Goal: Transaction & Acquisition: Purchase product/service

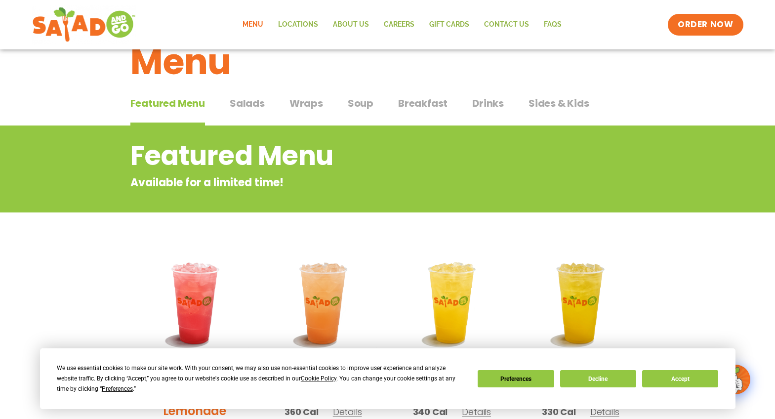
scroll to position [99, 0]
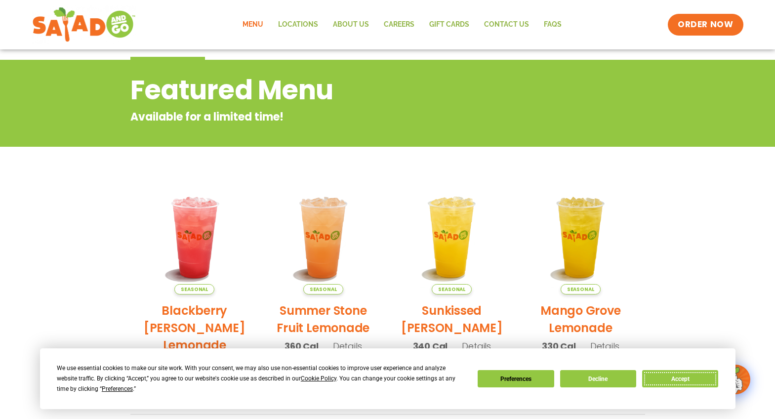
click at [685, 379] on button "Accept" at bounding box center [680, 378] width 76 height 17
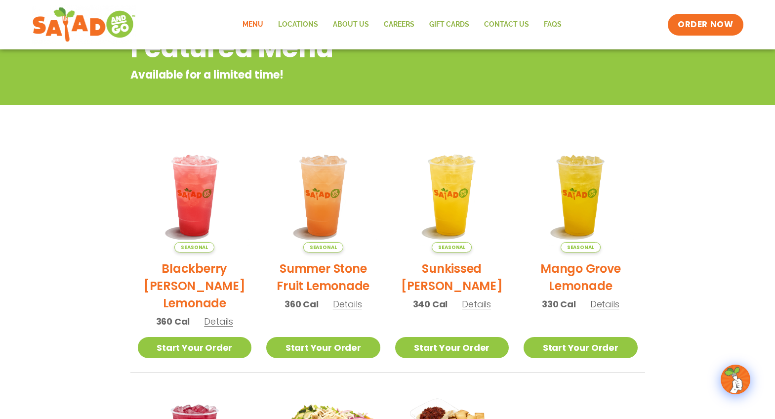
scroll to position [198, 0]
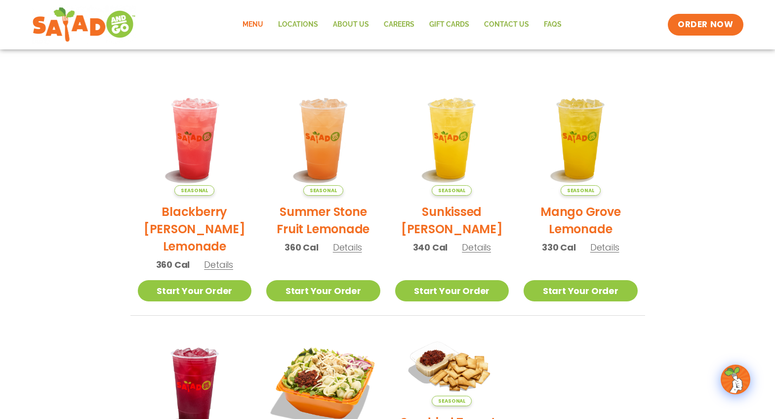
click at [343, 252] on span "Details" at bounding box center [347, 247] width 29 height 12
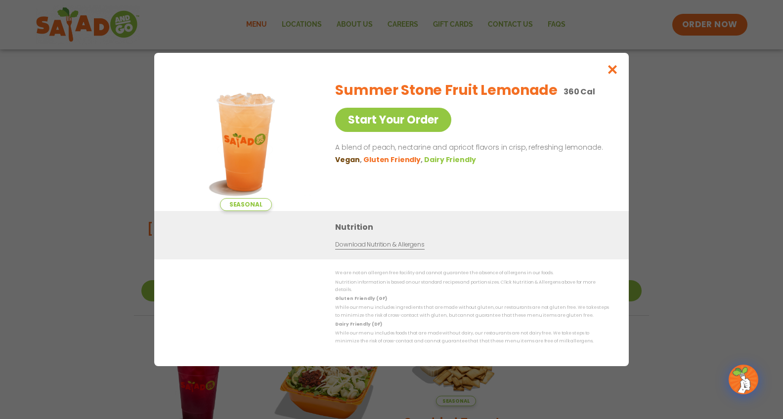
click at [678, 171] on div "Seasonal Start Your Order Summer Stone Fruit Lemonade 360 Cal Start Your Order …" at bounding box center [391, 209] width 783 height 419
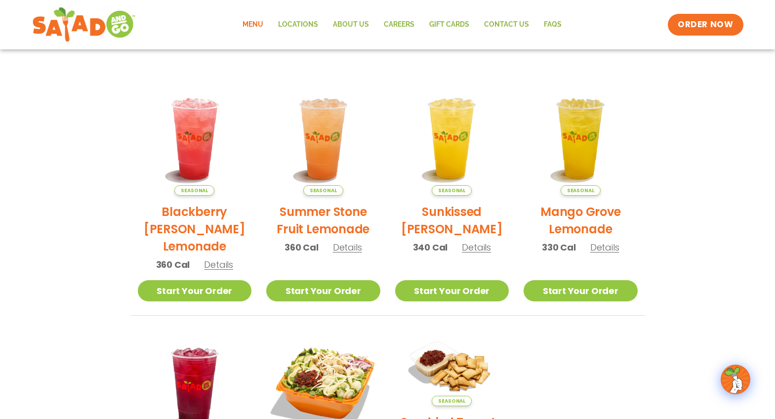
click at [605, 241] on span "Details" at bounding box center [604, 247] width 29 height 12
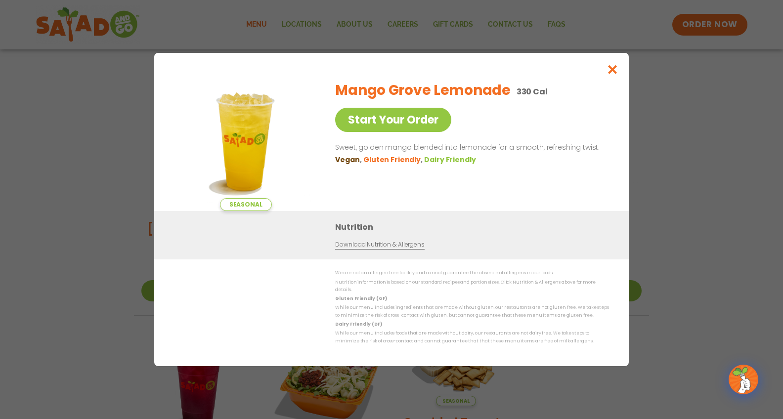
click at [665, 230] on div "Seasonal Start Your Order Mango Grove Lemonade 330 Cal Start Your Order Sweet, …" at bounding box center [391, 209] width 783 height 419
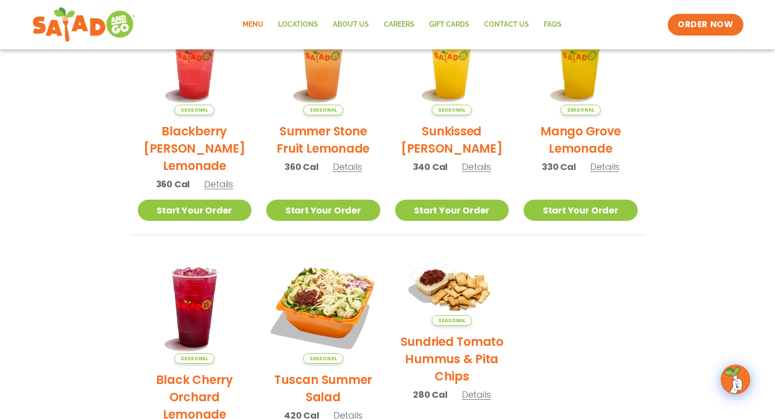
scroll to position [0, 0]
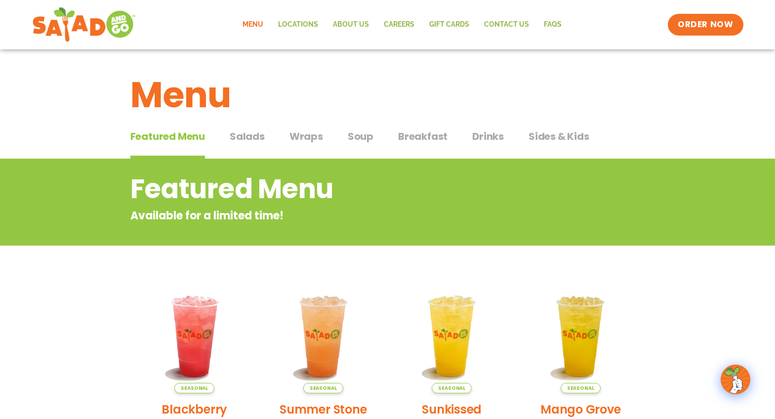
click at [301, 141] on span "Wraps" at bounding box center [307, 136] width 34 height 15
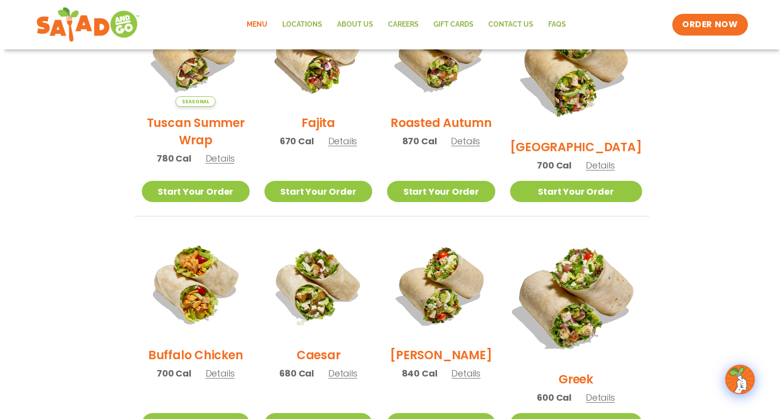
scroll to position [445, 0]
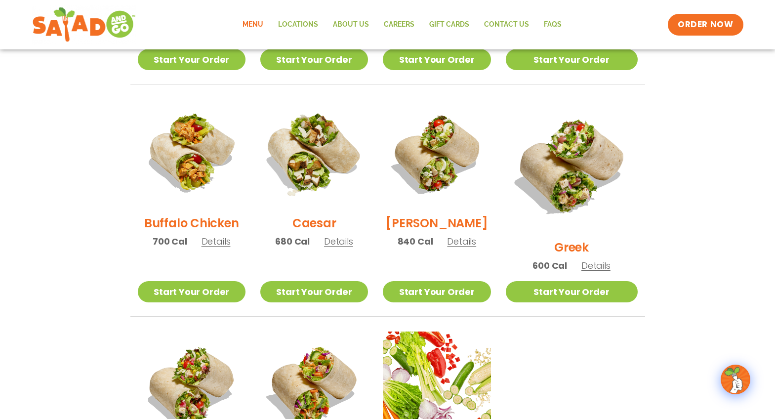
click at [332, 144] on img at bounding box center [314, 153] width 126 height 126
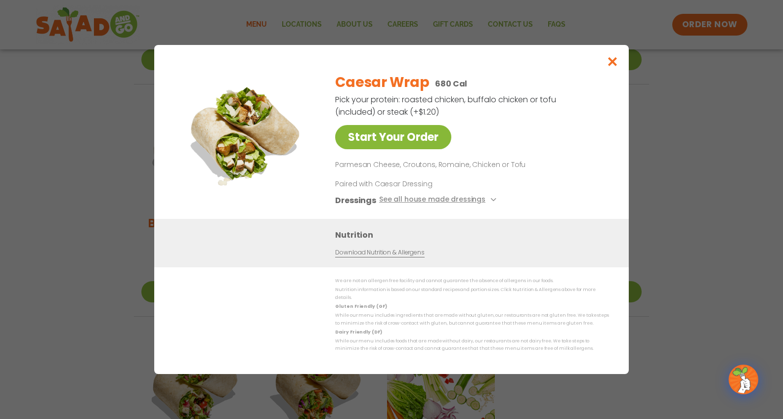
click at [387, 145] on link "Start Your Order" at bounding box center [393, 137] width 116 height 24
